Goal: Check status

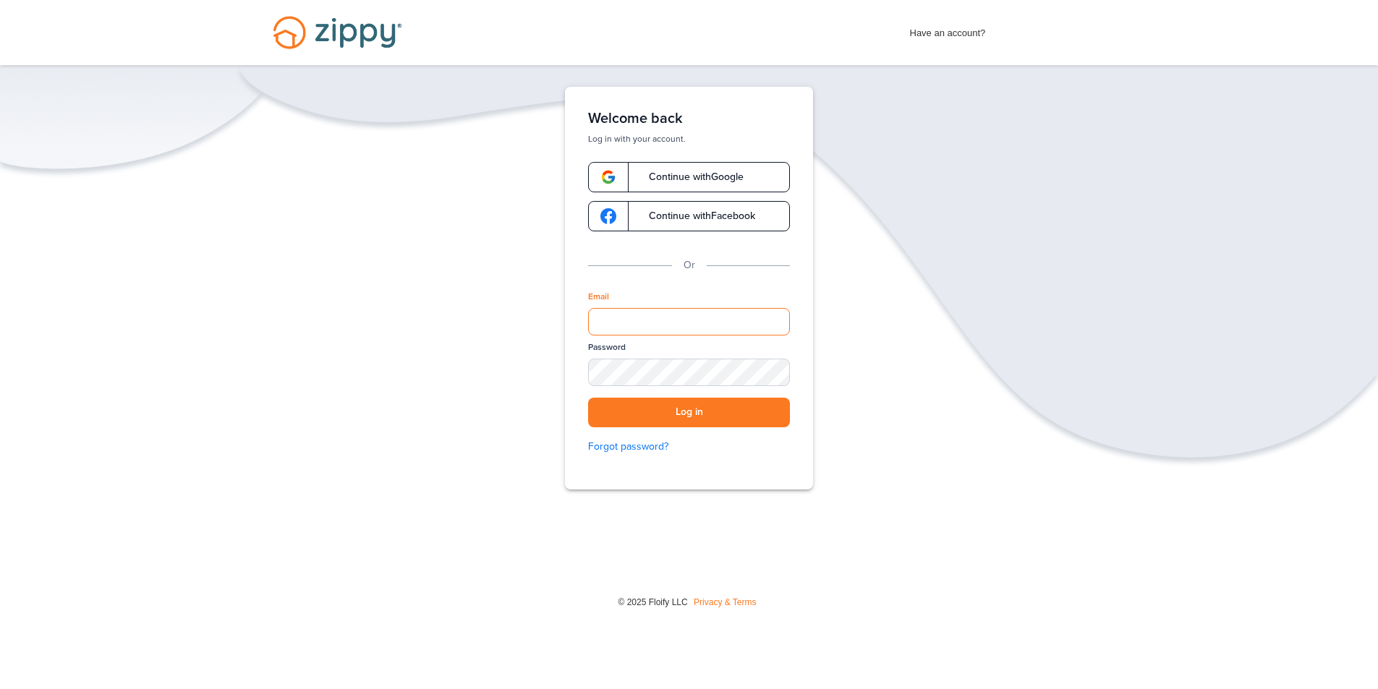
click at [634, 319] on input "Email" at bounding box center [689, 321] width 202 height 27
type input "**********"
drag, startPoint x: 783, startPoint y: 375, endPoint x: 759, endPoint y: 376, distance: 23.2
click at [783, 375] on div "SHOW" at bounding box center [772, 374] width 32 height 14
click at [633, 415] on button "Log in" at bounding box center [689, 413] width 202 height 30
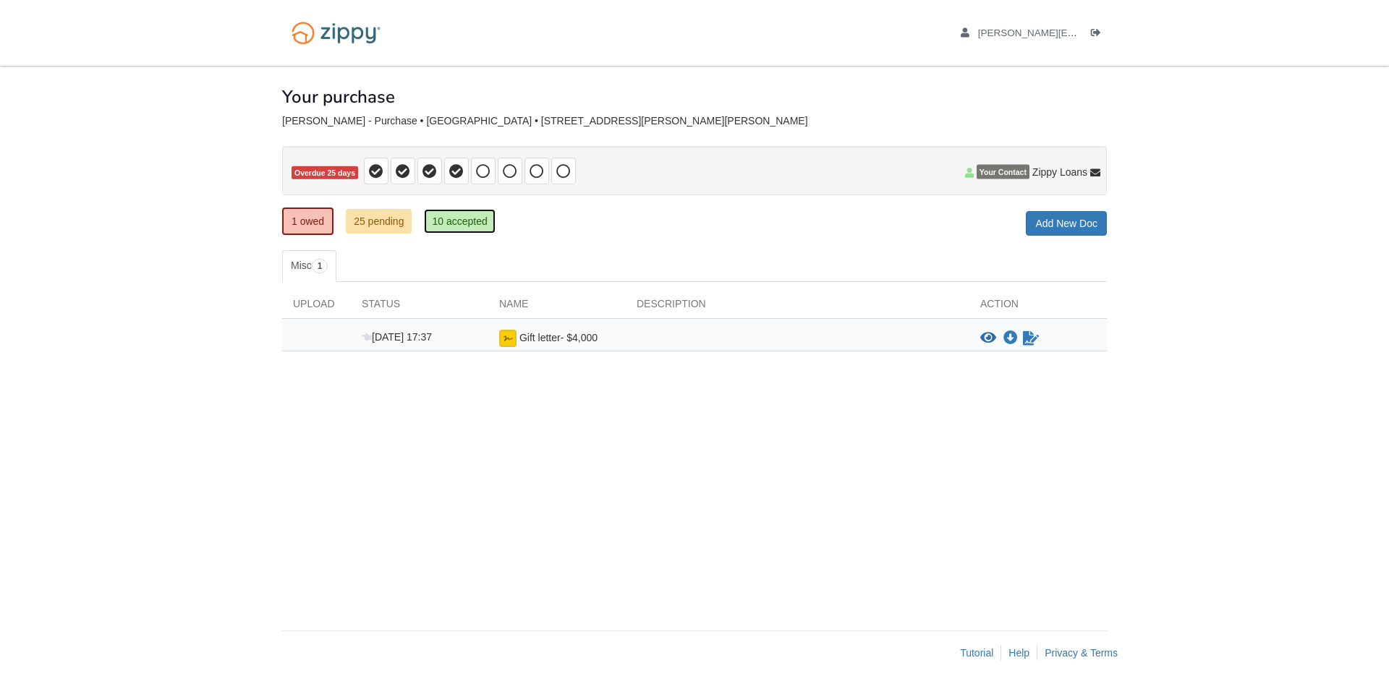
click at [469, 219] on link "10 accepted" at bounding box center [459, 221] width 71 height 25
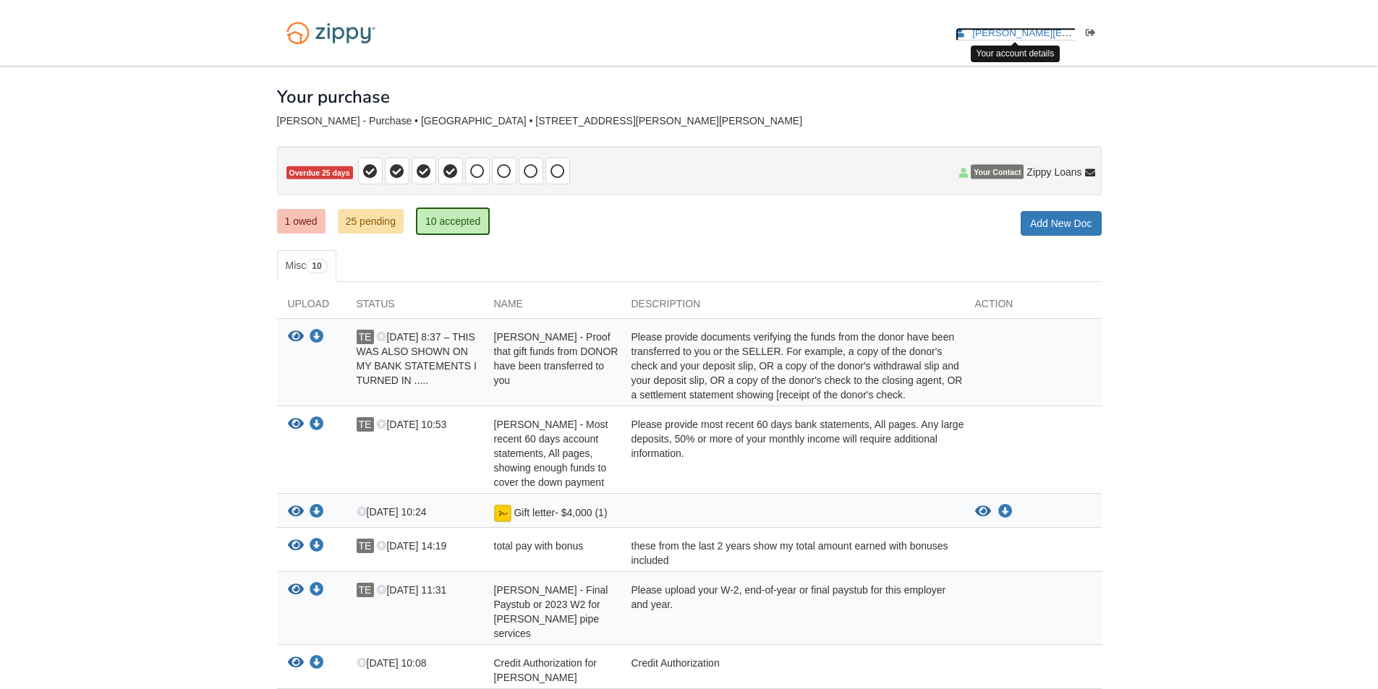
click at [1069, 31] on span "[PERSON_NAME][EMAIL_ADDRESS][PERSON_NAME][DOMAIN_NAME]" at bounding box center [1135, 32] width 326 height 11
click at [294, 213] on link "1 owed" at bounding box center [301, 221] width 48 height 25
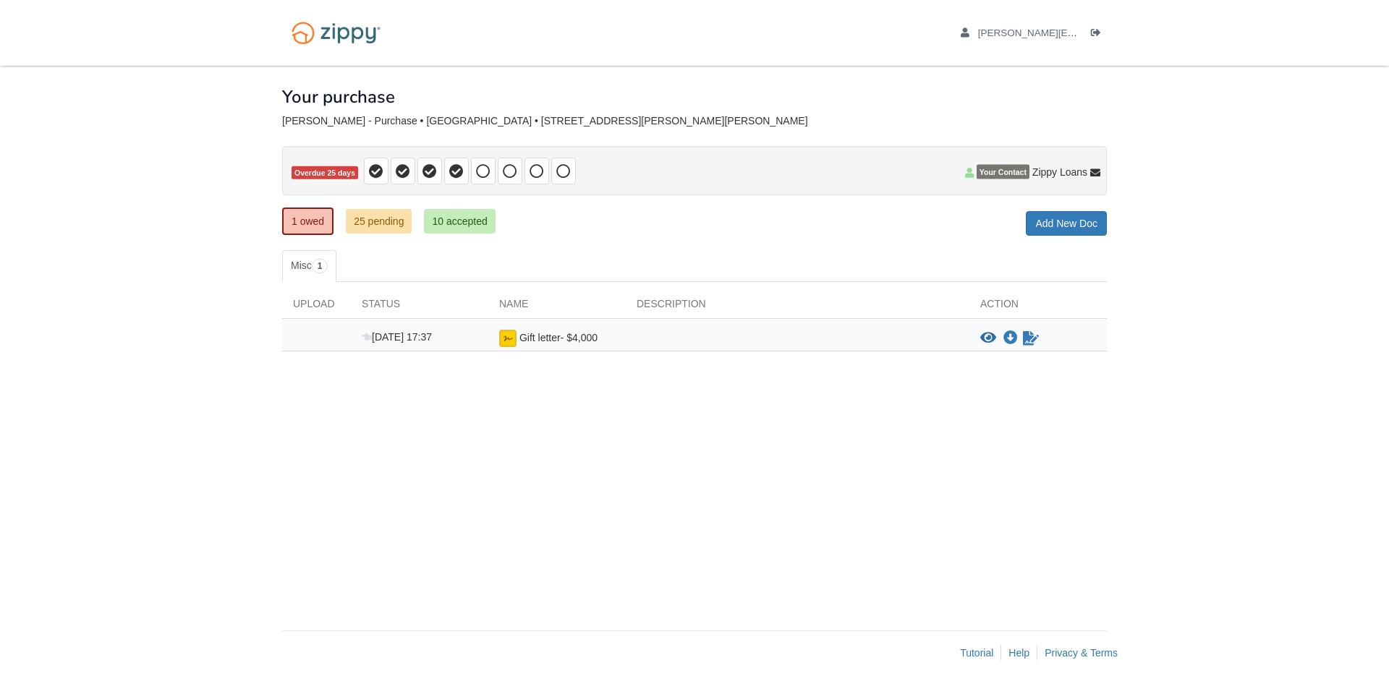
drag, startPoint x: 547, startPoint y: 342, endPoint x: 410, endPoint y: 331, distance: 137.1
click at [410, 332] on span "[DATE] 17:37" at bounding box center [397, 337] width 70 height 12
click at [378, 305] on div "Status" at bounding box center [419, 308] width 137 height 22
click at [290, 298] on div "Upload" at bounding box center [316, 308] width 69 height 22
click at [1026, 34] on span "[PERSON_NAME][EMAIL_ADDRESS][PERSON_NAME][DOMAIN_NAME]" at bounding box center [1141, 32] width 326 height 11
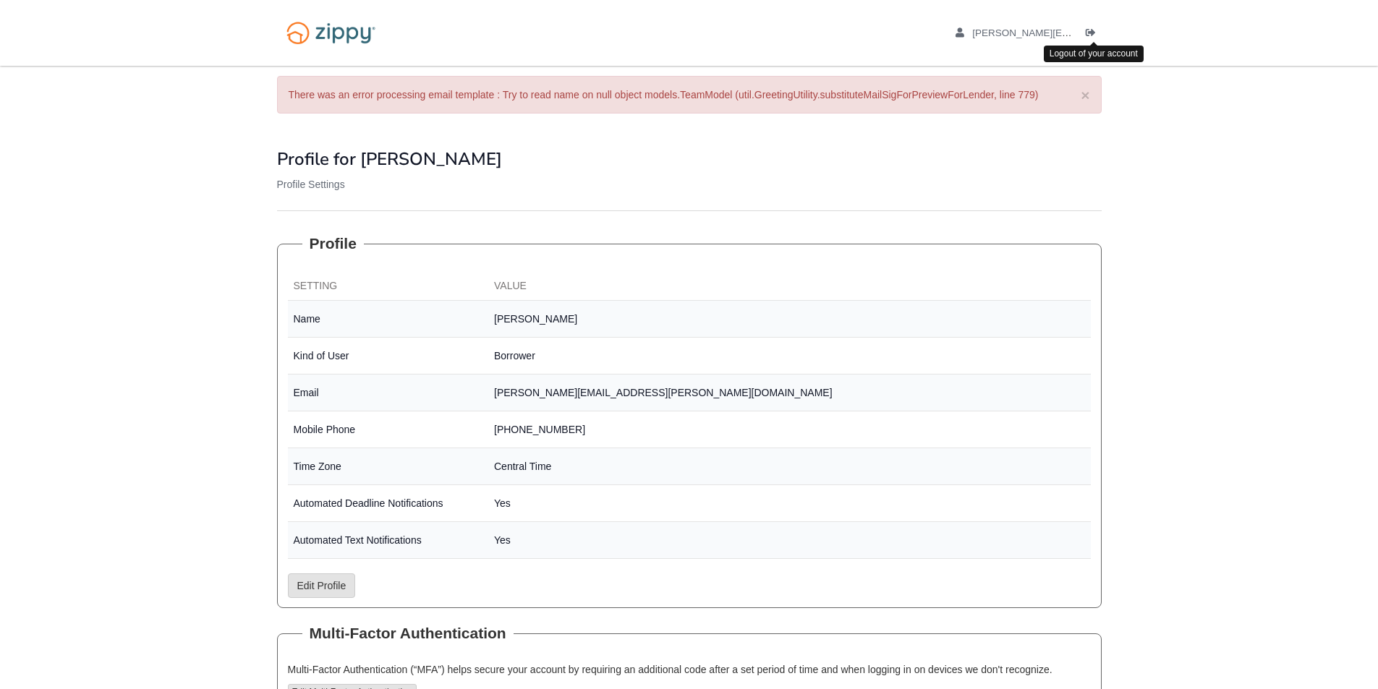
click at [1093, 24] on div "[PERSON_NAME][EMAIL_ADDRESS][PERSON_NAME][DOMAIN_NAME] Logout" at bounding box center [1011, 33] width 179 height 66
click at [1090, 32] on icon "Log out" at bounding box center [1091, 33] width 10 height 10
